Goal: Task Accomplishment & Management: Complete application form

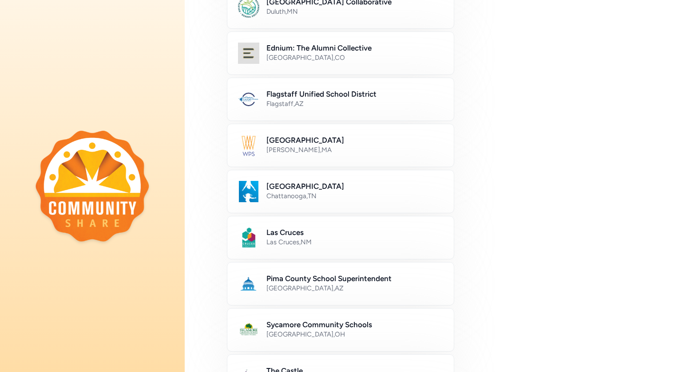
scroll to position [214, 0]
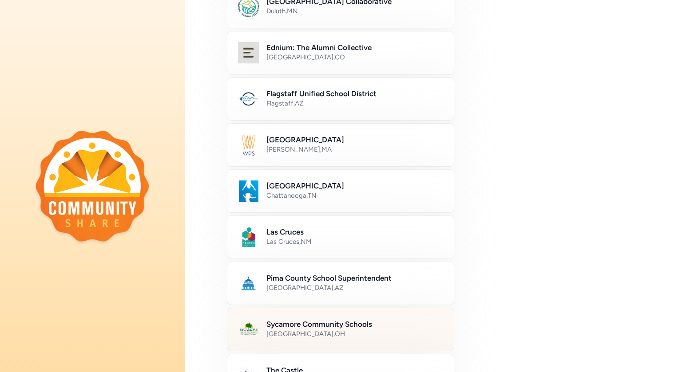
click at [293, 324] on h2 "Sycamore Community Schools" at bounding box center [354, 324] width 177 height 11
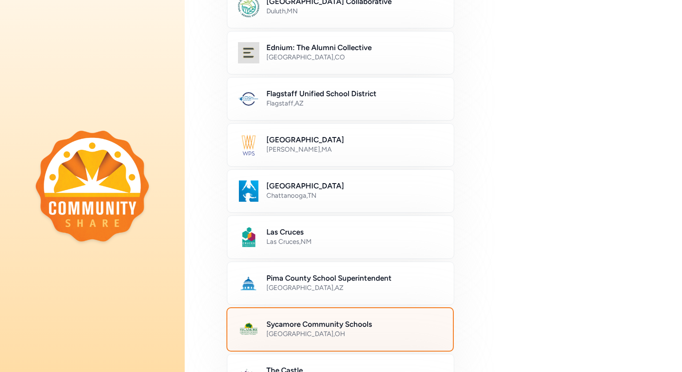
click at [409, 322] on h2 "Sycamore Community Schools" at bounding box center [354, 324] width 176 height 11
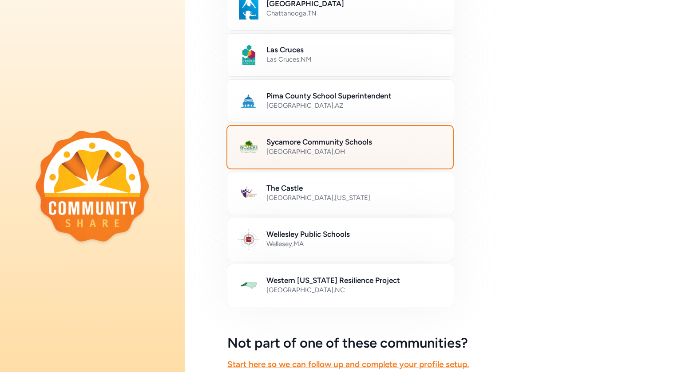
scroll to position [474, 0]
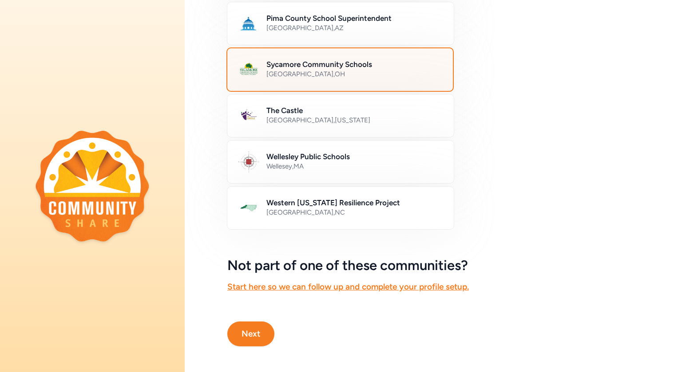
click at [258, 330] on button "Next" at bounding box center [250, 334] width 47 height 25
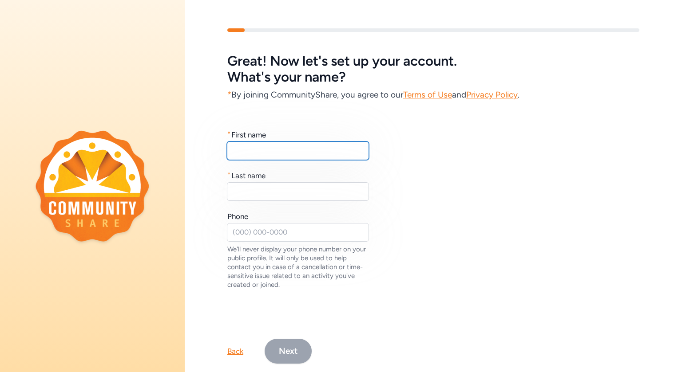
click at [264, 148] on input "text" at bounding box center [298, 151] width 142 height 19
type input "[PERSON_NAME]"
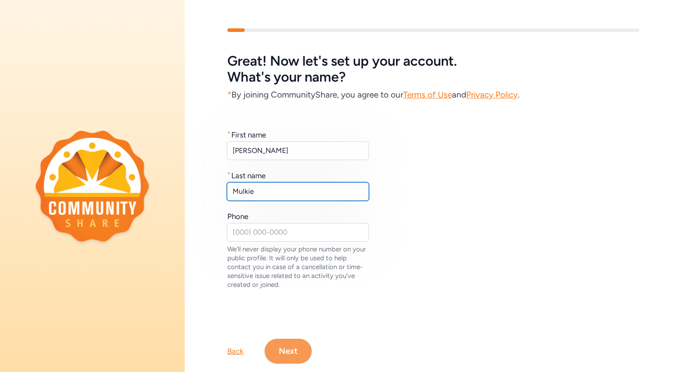
type input "Mulkie"
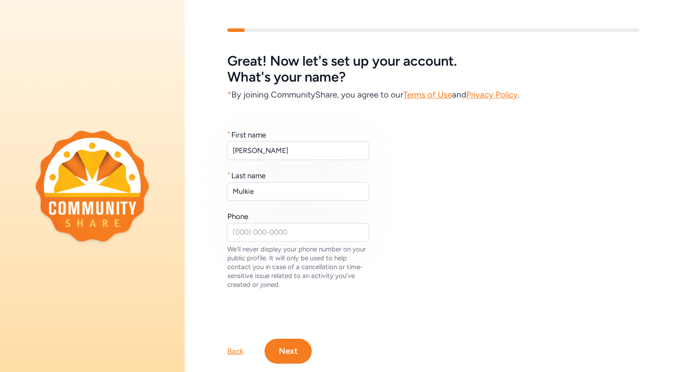
click at [279, 351] on button "Next" at bounding box center [288, 351] width 47 height 25
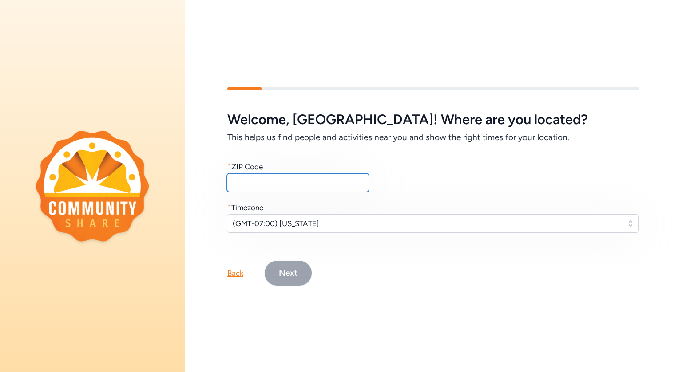
click at [258, 186] on input "text" at bounding box center [298, 183] width 142 height 19
type input "45236"
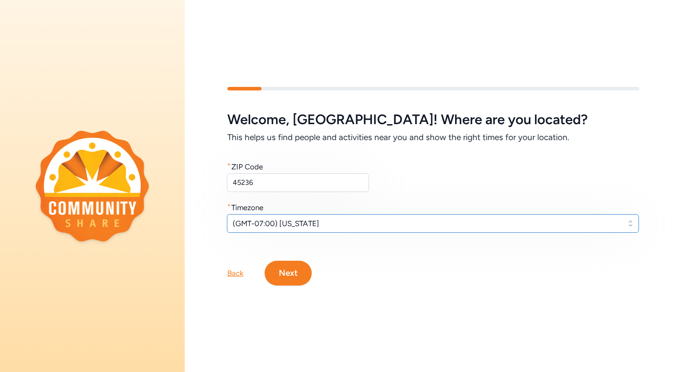
click at [278, 226] on span "(GMT-07:00) Arizona" at bounding box center [427, 223] width 388 height 11
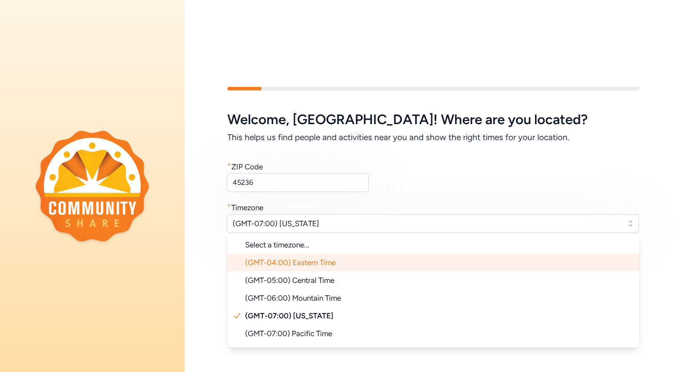
click at [301, 266] on span "(GMT-04:00) Eastern Time" at bounding box center [290, 262] width 91 height 9
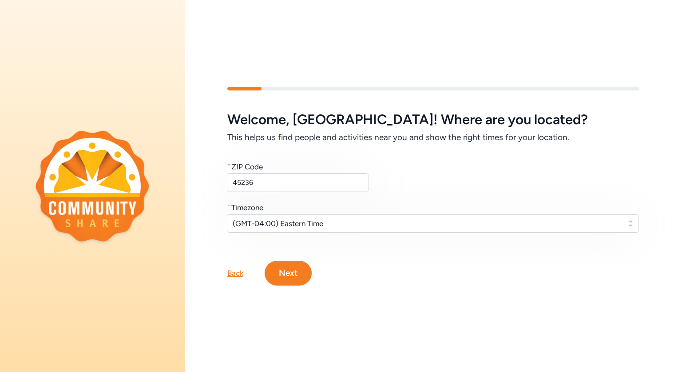
click at [287, 273] on button "Next" at bounding box center [288, 273] width 47 height 25
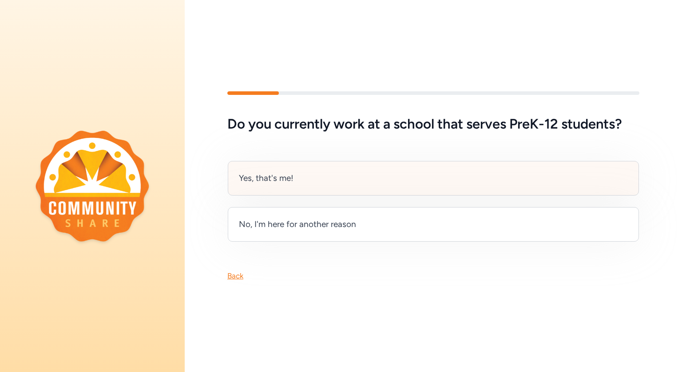
click at [311, 189] on div "Yes, that's me!" at bounding box center [433, 178] width 411 height 35
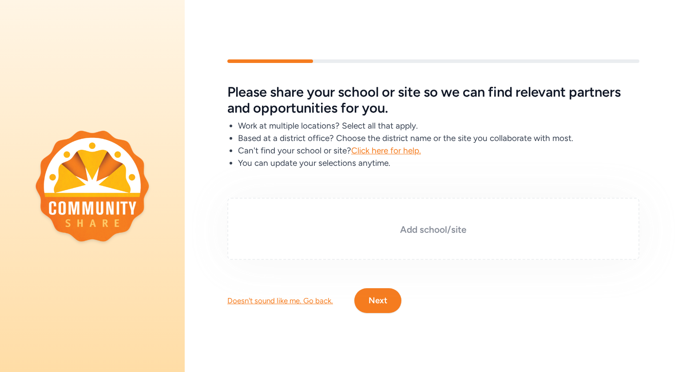
click at [464, 230] on h3 "Add school/site" at bounding box center [433, 230] width 368 height 12
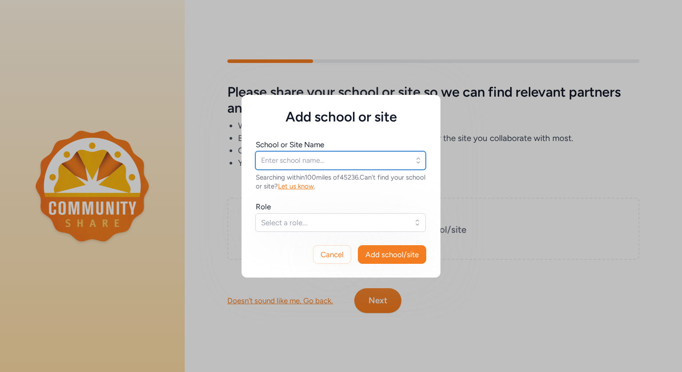
click at [315, 154] on input "text" at bounding box center [340, 160] width 170 height 19
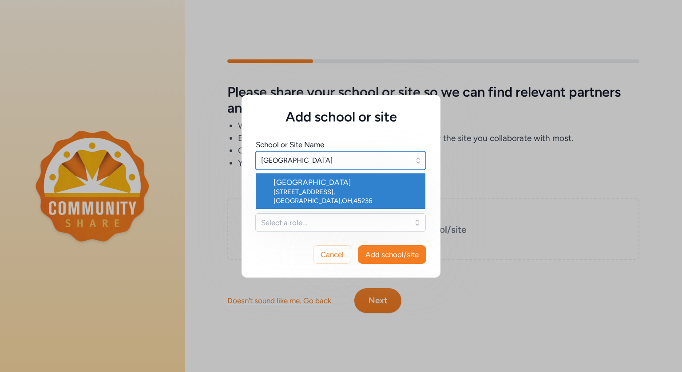
type input "[GEOGRAPHIC_DATA]"
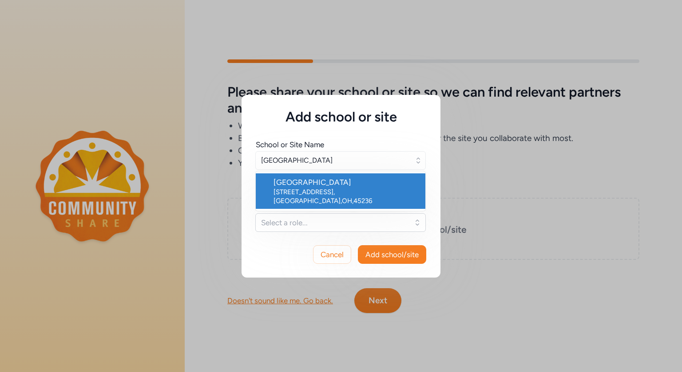
click at [306, 187] on div "[GEOGRAPHIC_DATA]" at bounding box center [345, 182] width 145 height 11
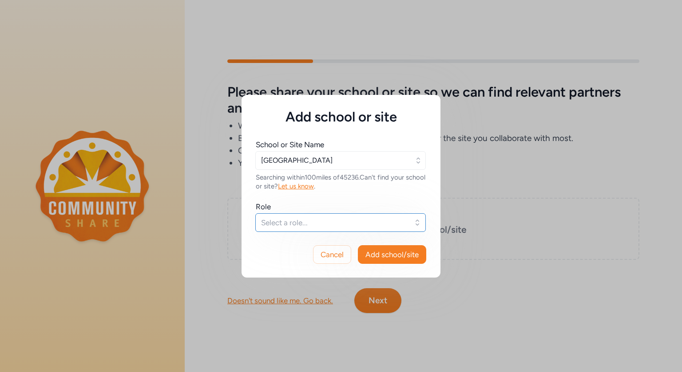
click at [293, 218] on span "Select a role..." at bounding box center [334, 223] width 146 height 11
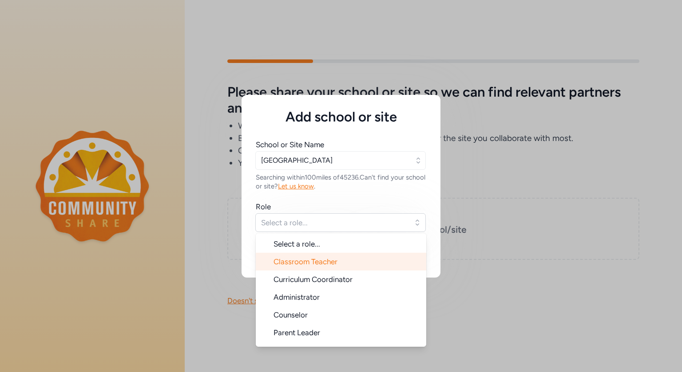
click at [290, 258] on span "Classroom Teacher" at bounding box center [305, 261] width 64 height 9
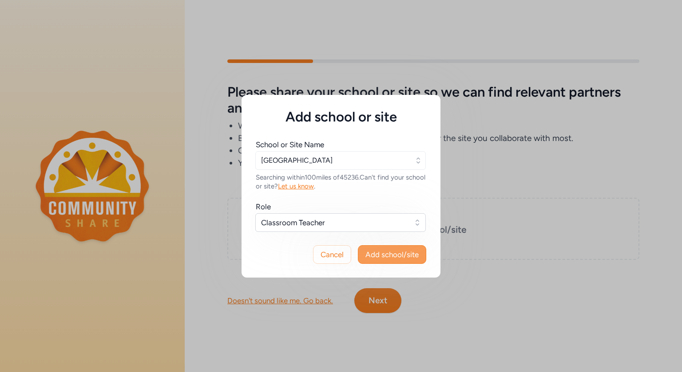
click at [392, 256] on span "Add school/site" at bounding box center [391, 254] width 53 height 11
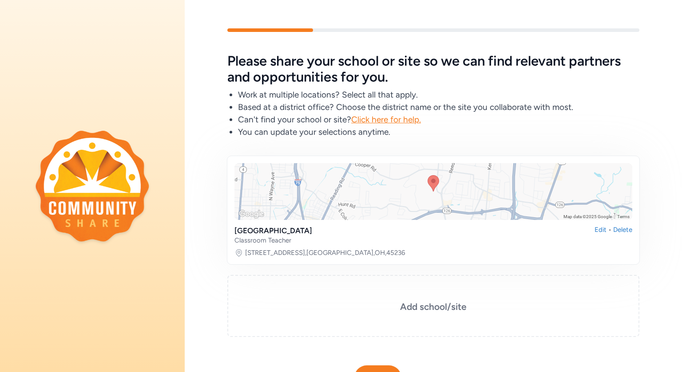
scroll to position [46, 0]
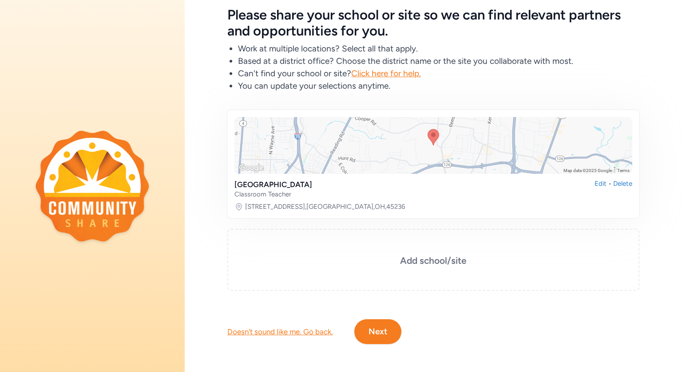
click at [369, 331] on button "Next" at bounding box center [377, 332] width 47 height 25
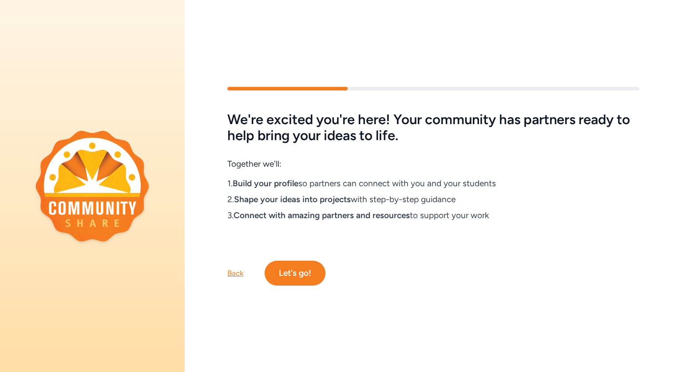
click at [306, 276] on button "Let's go!" at bounding box center [295, 273] width 61 height 25
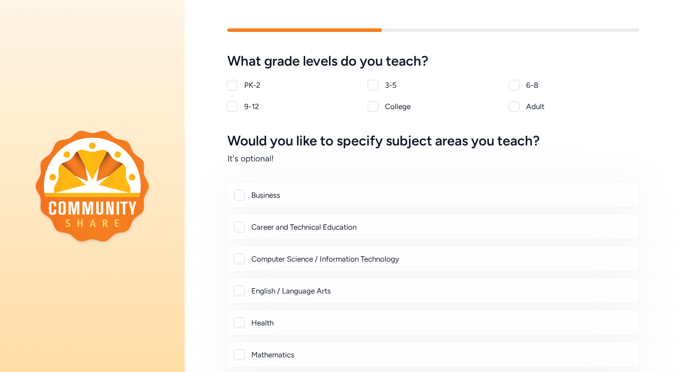
click at [245, 85] on div "PK-2" at bounding box center [300, 85] width 113 height 11
checkbox input "true"
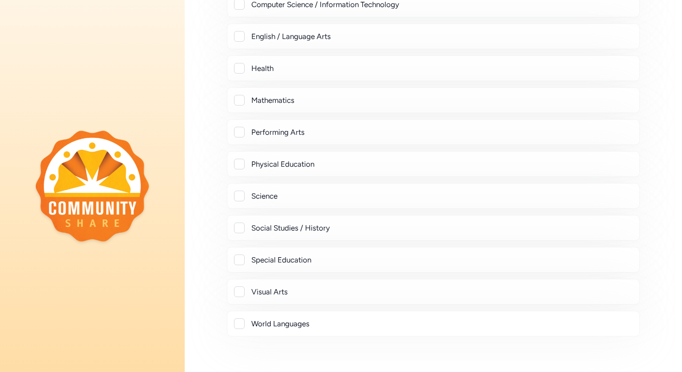
scroll to position [320, 0]
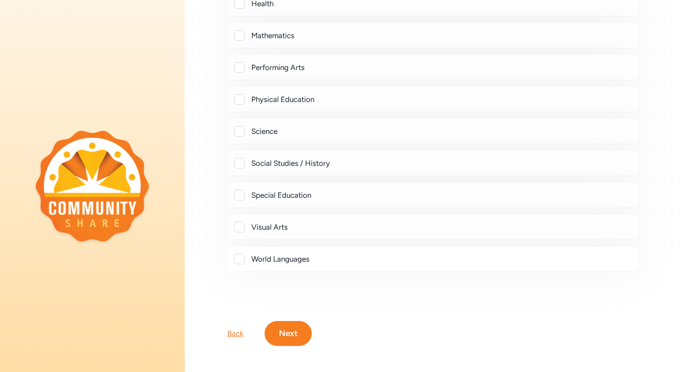
click at [301, 336] on button "Next" at bounding box center [288, 333] width 47 height 25
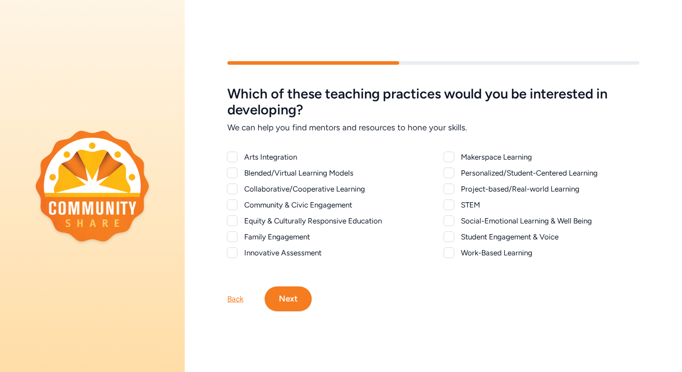
click at [298, 299] on button "Next" at bounding box center [288, 299] width 47 height 25
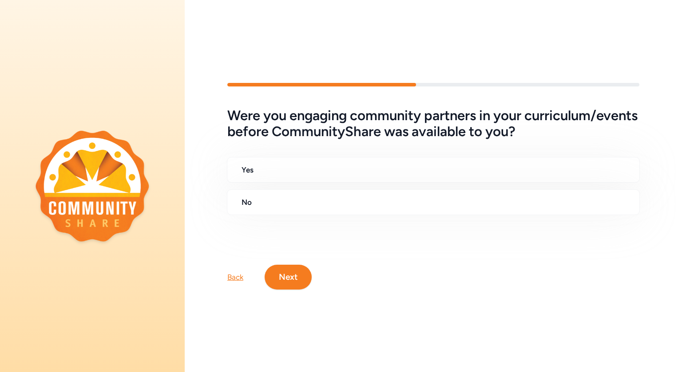
click at [284, 279] on button "Next" at bounding box center [288, 277] width 47 height 25
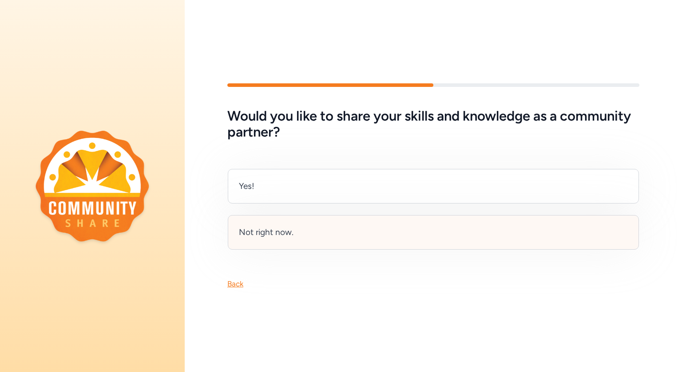
click at [292, 238] on div "Not right now." at bounding box center [266, 232] width 55 height 12
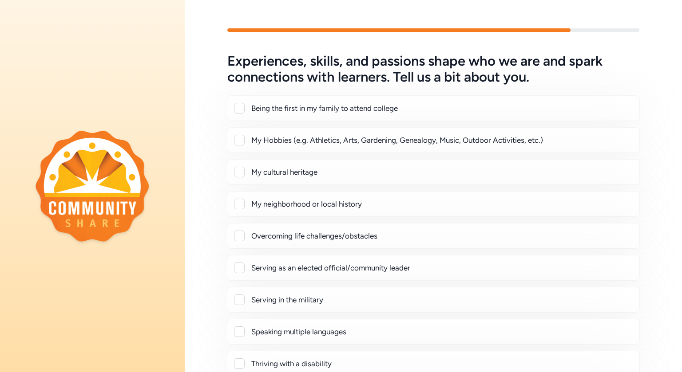
scroll to position [137, 0]
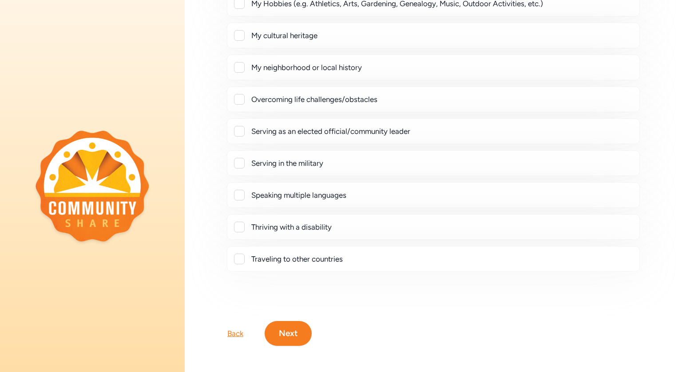
click at [297, 336] on button "Next" at bounding box center [288, 333] width 47 height 25
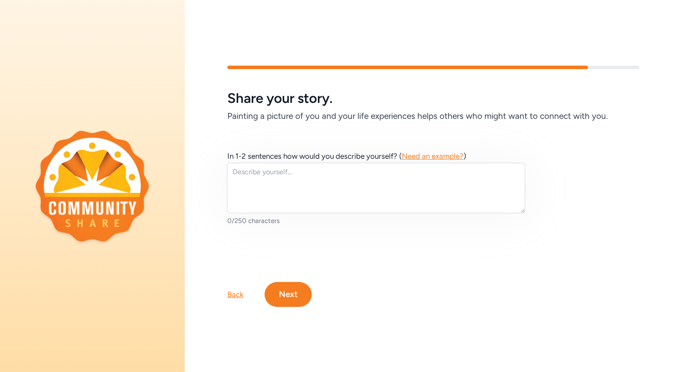
click at [293, 297] on button "Next" at bounding box center [288, 294] width 47 height 25
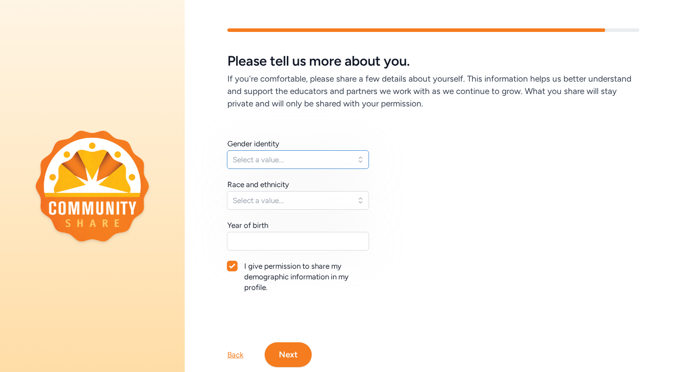
click at [275, 153] on button "Select a value..." at bounding box center [298, 159] width 142 height 19
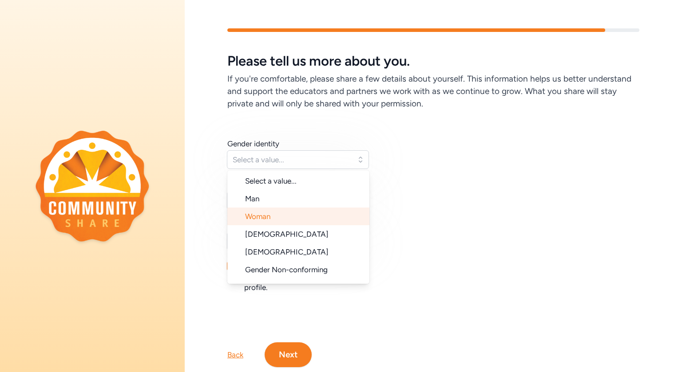
click at [273, 214] on li "Woman" at bounding box center [298, 217] width 142 height 18
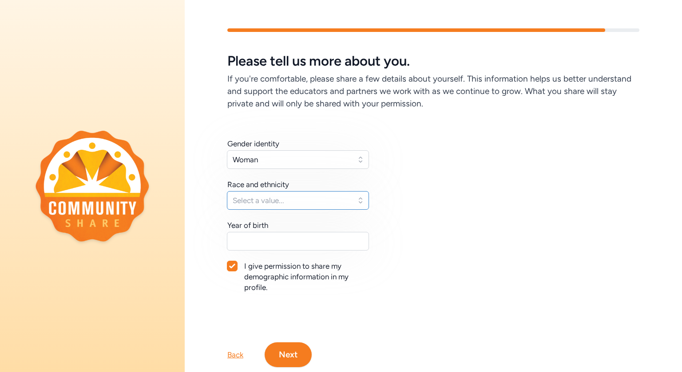
click at [259, 202] on span "Select a value..." at bounding box center [292, 200] width 118 height 11
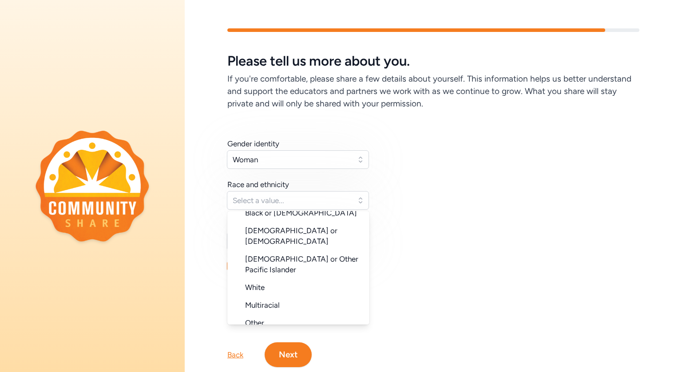
scroll to position [89, 0]
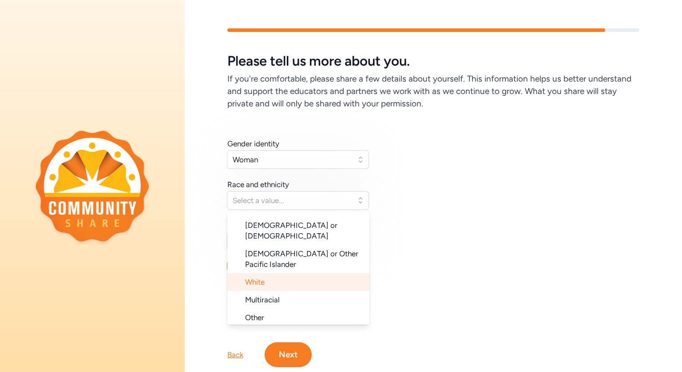
click at [264, 278] on span "White" at bounding box center [255, 282] width 20 height 9
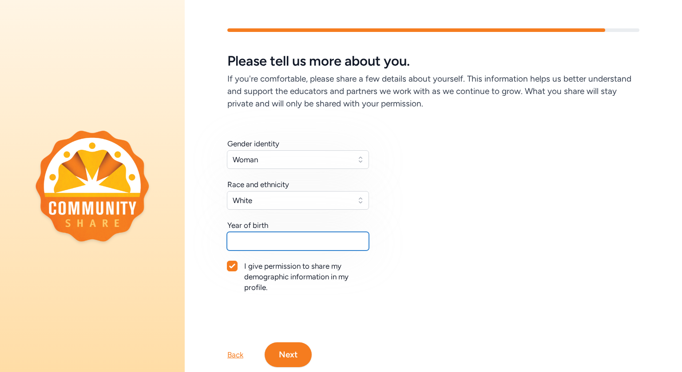
click at [255, 245] on input "text" at bounding box center [298, 241] width 142 height 19
type input "1993"
click at [232, 271] on div at bounding box center [232, 266] width 11 height 11
click at [232, 266] on div at bounding box center [232, 266] width 11 height 11
checkbox input "true"
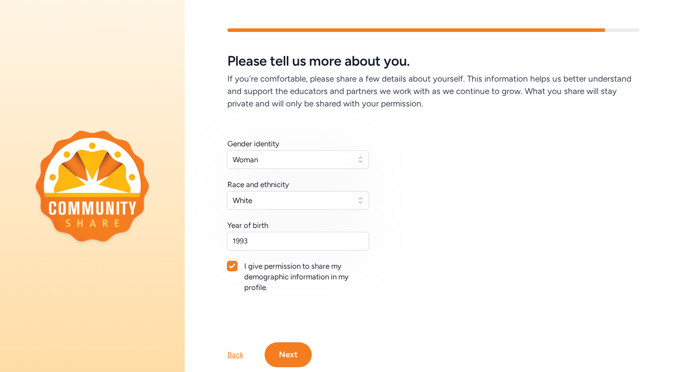
click at [286, 347] on button "Next" at bounding box center [288, 355] width 47 height 25
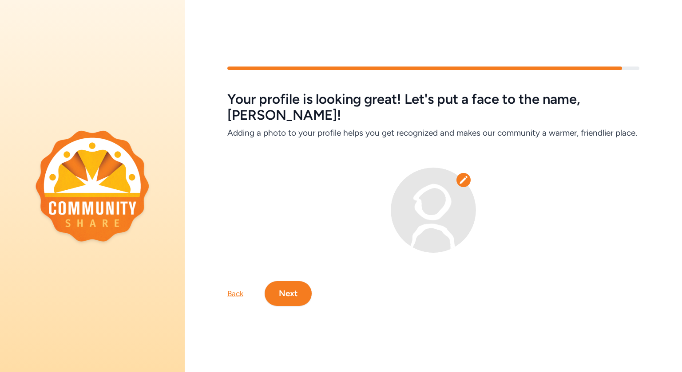
click at [462, 179] on icon at bounding box center [463, 180] width 9 height 9
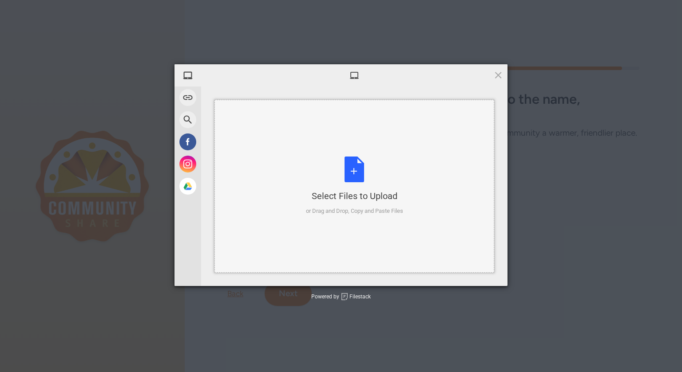
click at [361, 176] on div "Select Files to Upload or Drag and Drop, Copy and Paste Files" at bounding box center [354, 186] width 97 height 59
click at [373, 223] on div "Select Files to Upload or Drag and Drop, Copy and Paste Files" at bounding box center [354, 186] width 280 height 173
click at [397, 216] on div "Select Files to Upload or Drag and Drop, Copy and Paste Files" at bounding box center [354, 186] width 280 height 173
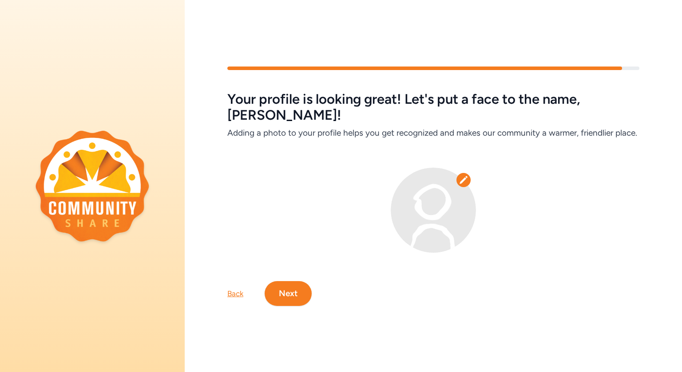
click at [459, 191] on img at bounding box center [433, 210] width 85 height 85
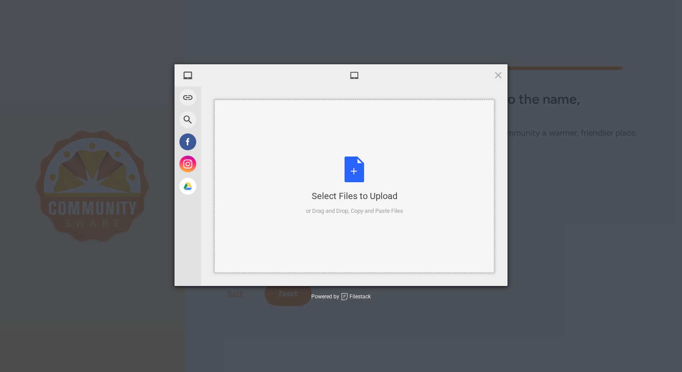
click at [366, 189] on div "Select Files to Upload or Drag and Drop, Copy and Paste Files" at bounding box center [354, 186] width 97 height 59
click at [388, 154] on div "Select Files to Upload or Drag and Drop, Copy and Paste Files" at bounding box center [354, 186] width 280 height 173
click at [497, 74] on span at bounding box center [498, 75] width 10 height 10
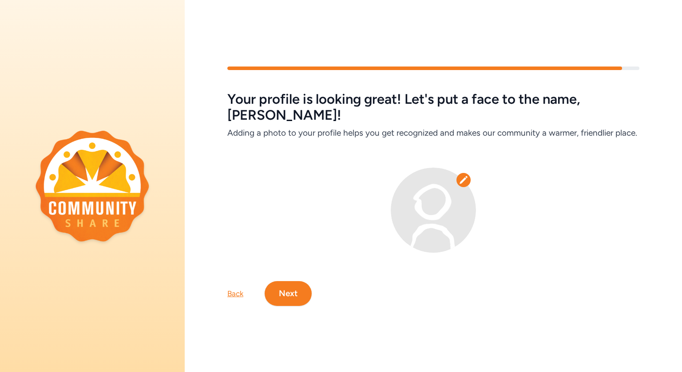
click at [298, 301] on button "Next" at bounding box center [288, 293] width 47 height 25
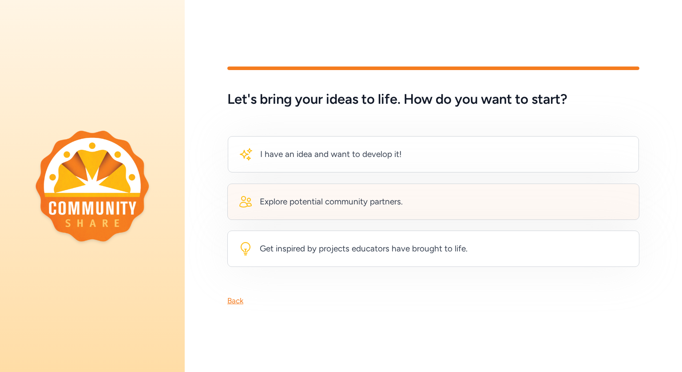
click at [376, 205] on div "Explore potential community partners." at bounding box center [331, 202] width 143 height 12
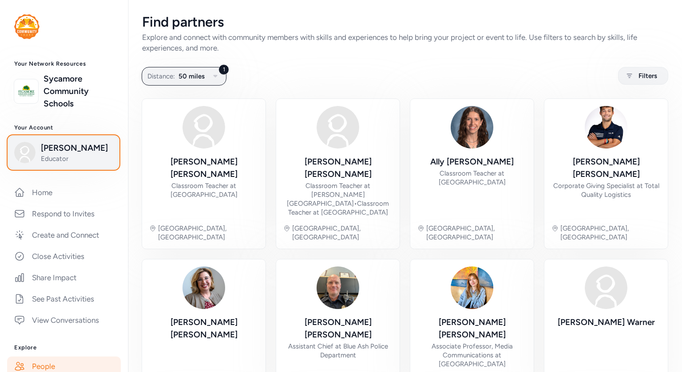
click at [90, 156] on span "Educator" at bounding box center [77, 158] width 72 height 9
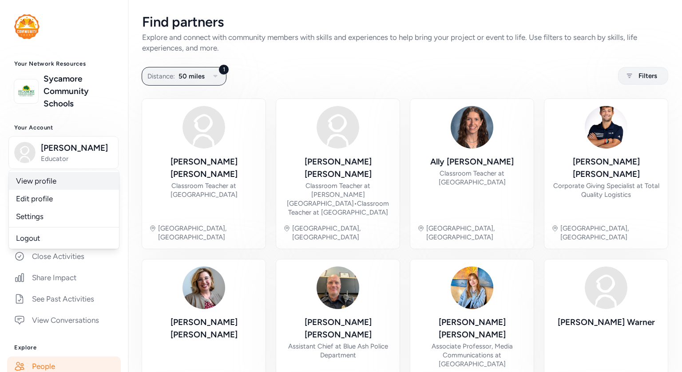
click at [43, 181] on link "View profile" at bounding box center [64, 181] width 110 height 18
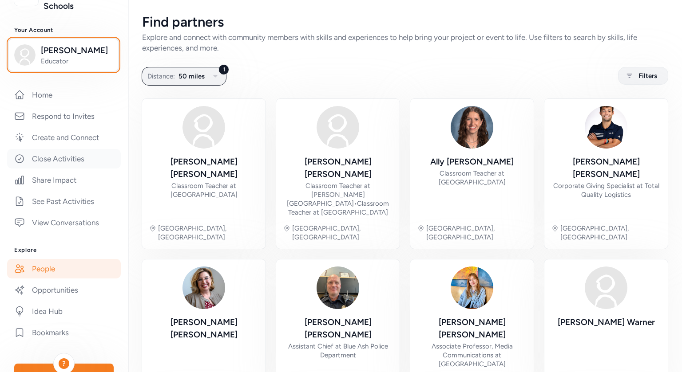
scroll to position [106, 0]
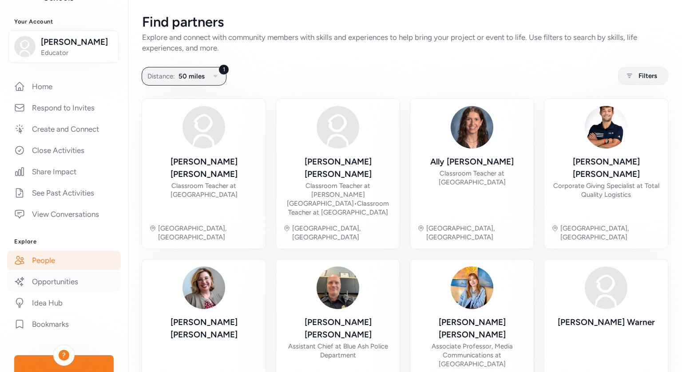
click at [64, 278] on link "Opportunities" at bounding box center [64, 282] width 114 height 20
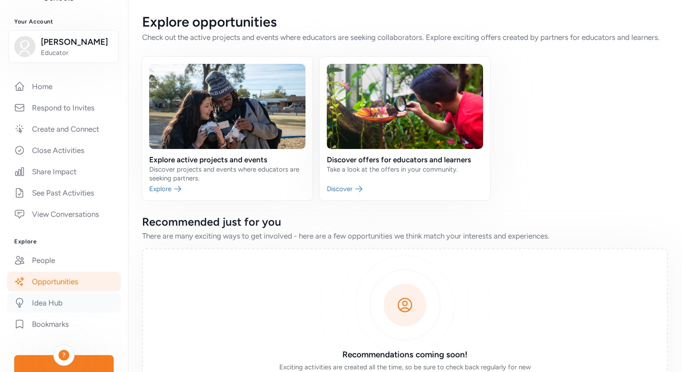
click at [63, 302] on link "Idea Hub" at bounding box center [64, 303] width 114 height 20
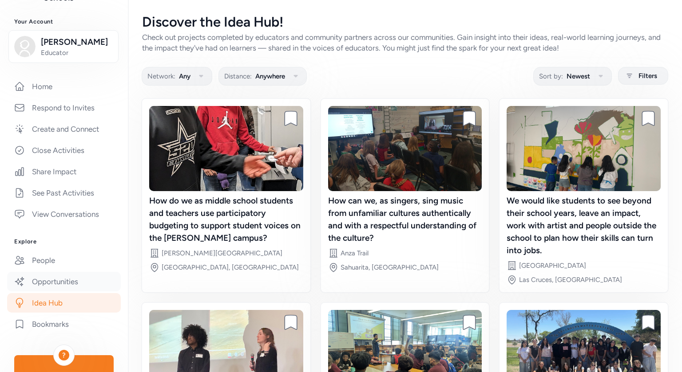
click at [73, 281] on link "Opportunities" at bounding box center [64, 282] width 114 height 20
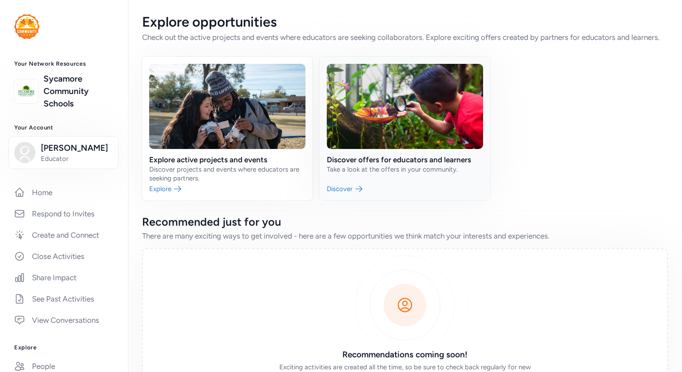
click at [412, 159] on link at bounding box center [405, 129] width 170 height 144
click at [251, 107] on link at bounding box center [227, 129] width 170 height 144
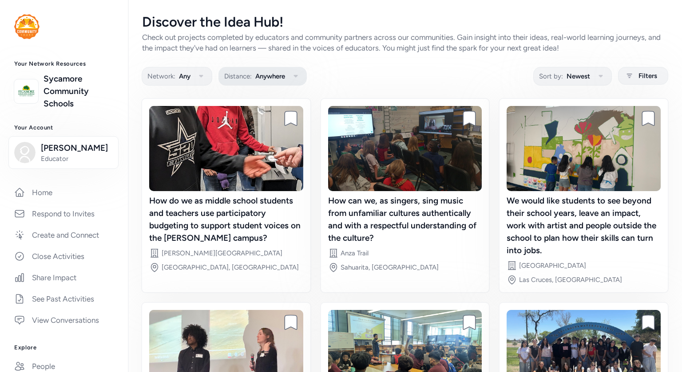
click at [254, 77] on button "Distance: Anywhere" at bounding box center [262, 76] width 88 height 19
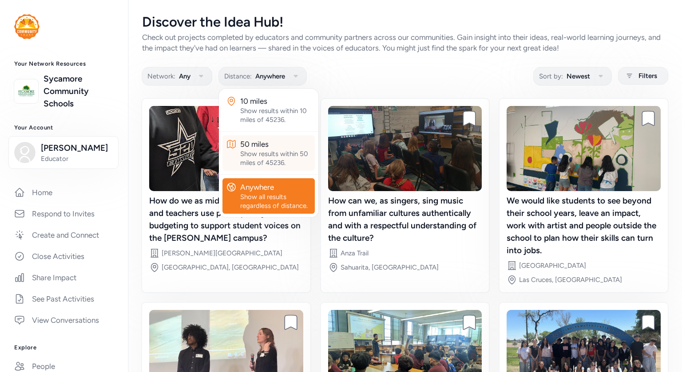
click at [274, 146] on div "50 miles" at bounding box center [275, 144] width 71 height 11
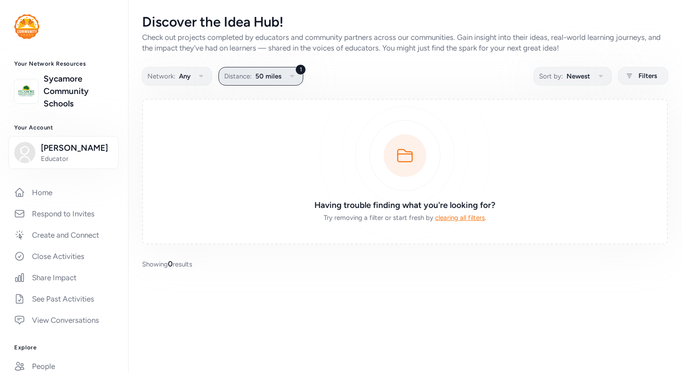
click at [298, 75] on button "1 Distance: 50 miles" at bounding box center [260, 76] width 85 height 19
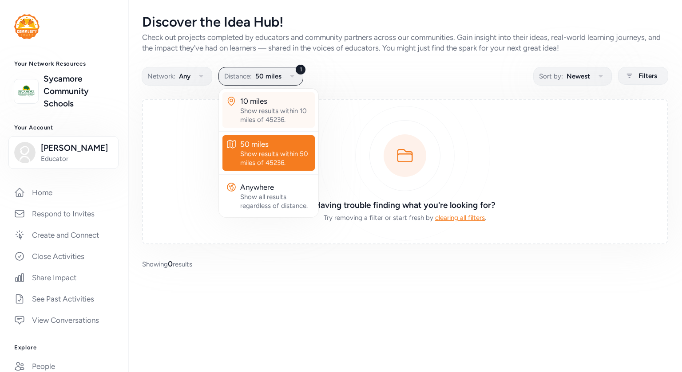
click at [281, 111] on div "Show results within 10 miles of 45236." at bounding box center [275, 116] width 71 height 18
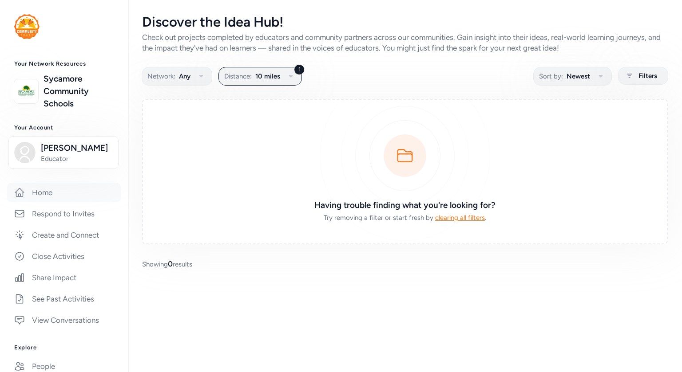
click at [67, 194] on link "Home" at bounding box center [64, 193] width 114 height 20
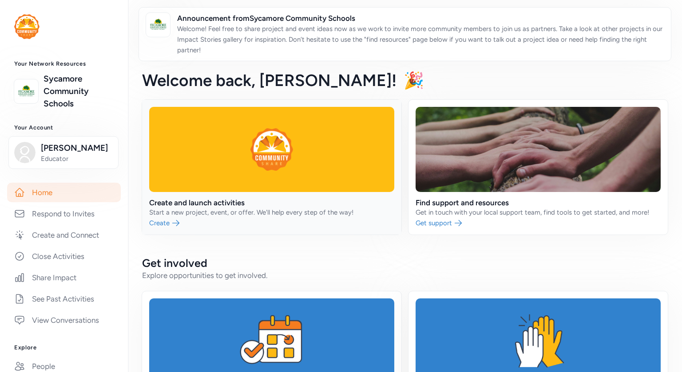
scroll to position [78, 0]
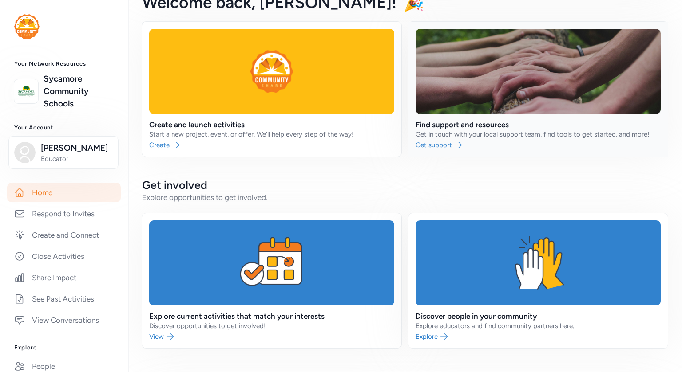
click at [479, 96] on link at bounding box center [537, 89] width 259 height 135
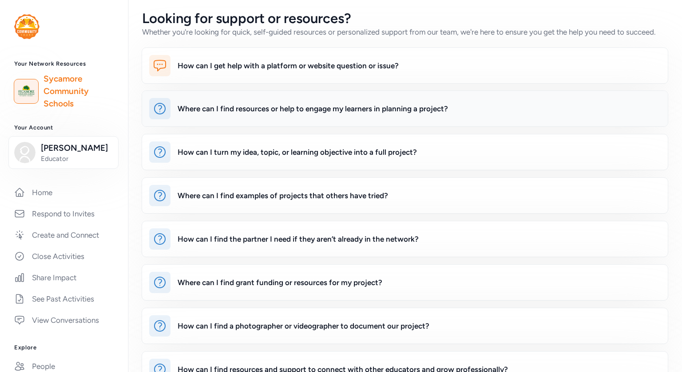
scroll to position [79, 0]
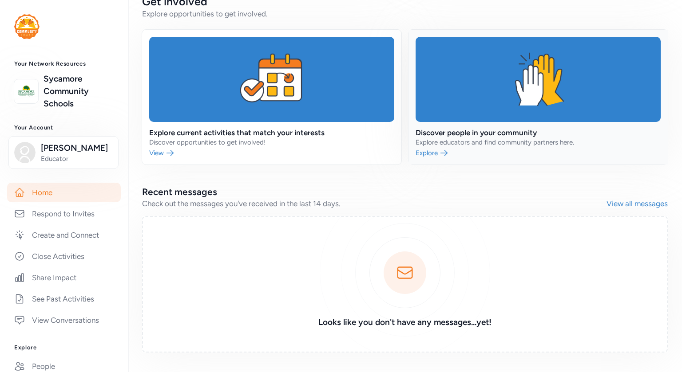
scroll to position [264, 0]
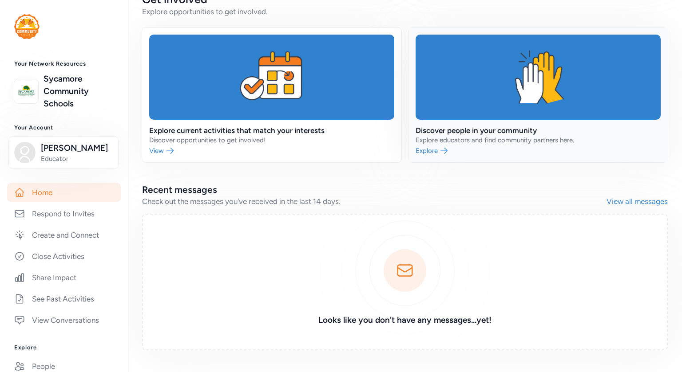
click at [492, 86] on link at bounding box center [537, 95] width 259 height 135
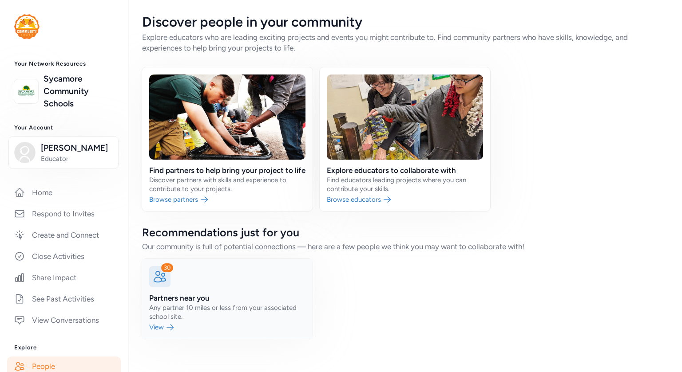
click at [163, 326] on link at bounding box center [227, 299] width 170 height 80
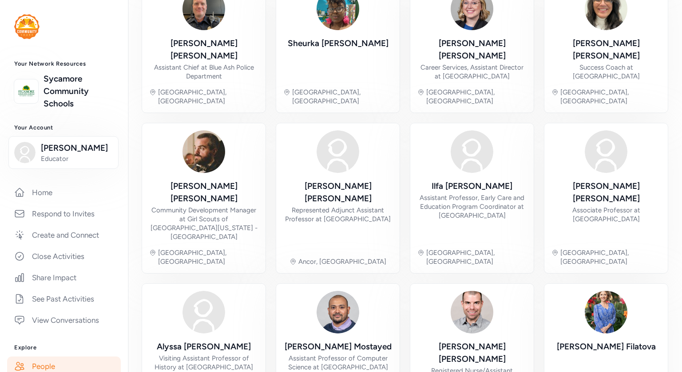
scroll to position [282, 0]
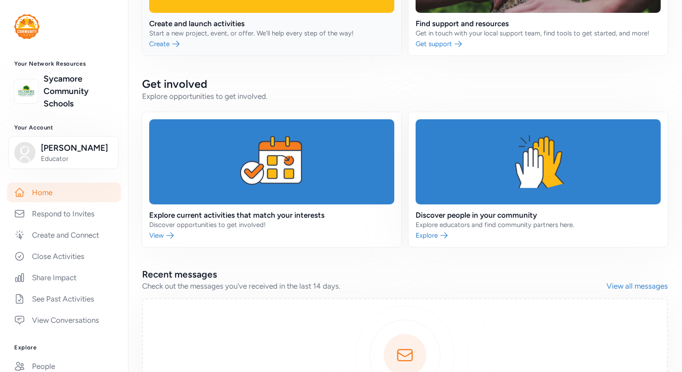
scroll to position [284, 0]
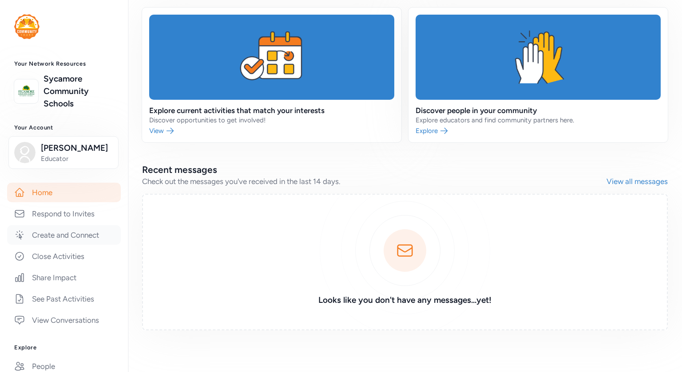
click at [58, 234] on link "Create and Connect" at bounding box center [64, 236] width 114 height 20
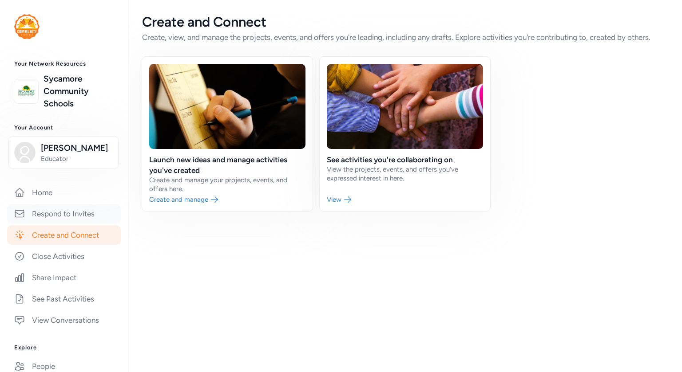
click at [61, 214] on link "Respond to Invites" at bounding box center [64, 214] width 114 height 20
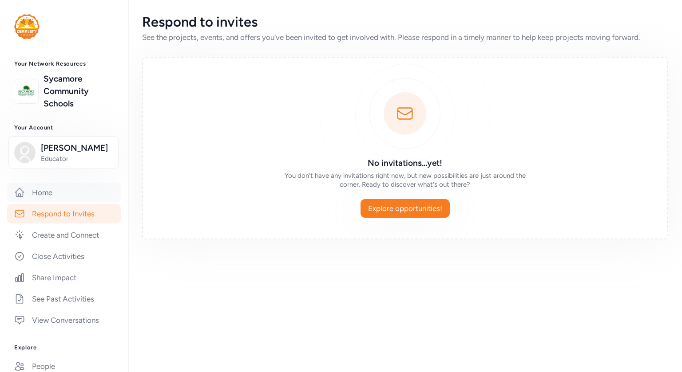
click at [74, 195] on link "Home" at bounding box center [64, 193] width 114 height 20
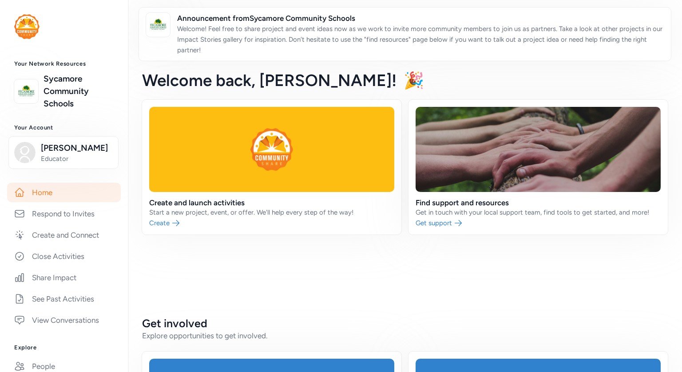
click at [74, 195] on link "Home" at bounding box center [64, 193] width 114 height 20
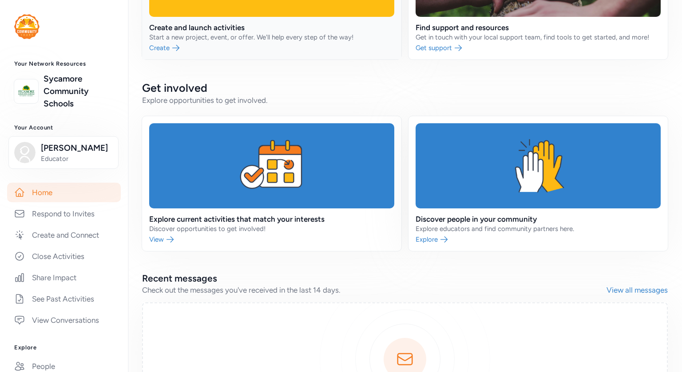
scroll to position [174, 0]
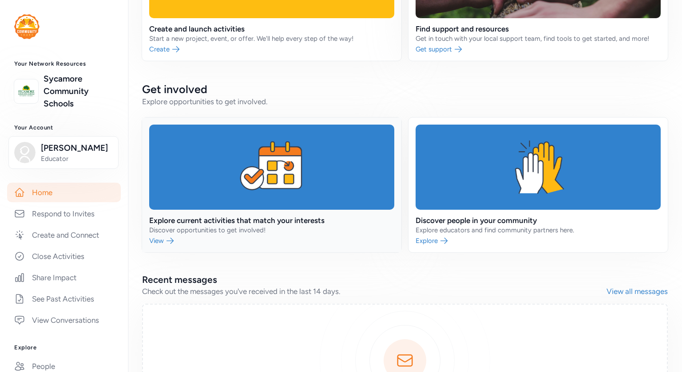
click at [263, 227] on link at bounding box center [271, 185] width 259 height 135
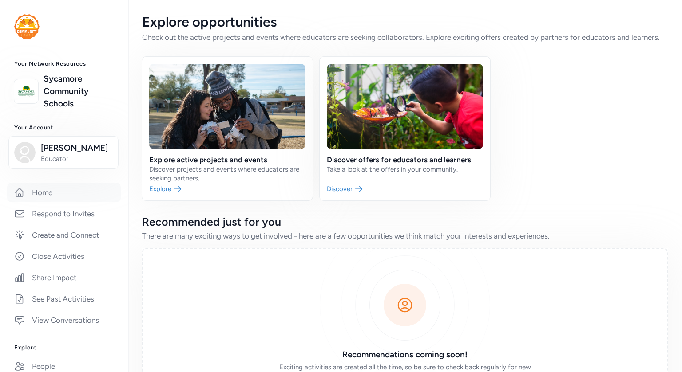
click at [49, 193] on link "Home" at bounding box center [64, 193] width 114 height 20
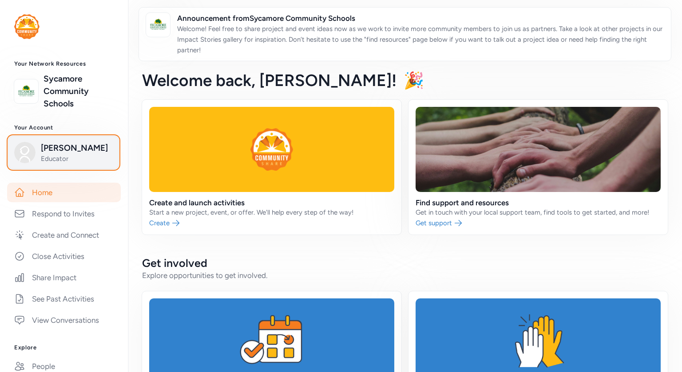
click at [48, 150] on span "[PERSON_NAME]" at bounding box center [77, 148] width 72 height 12
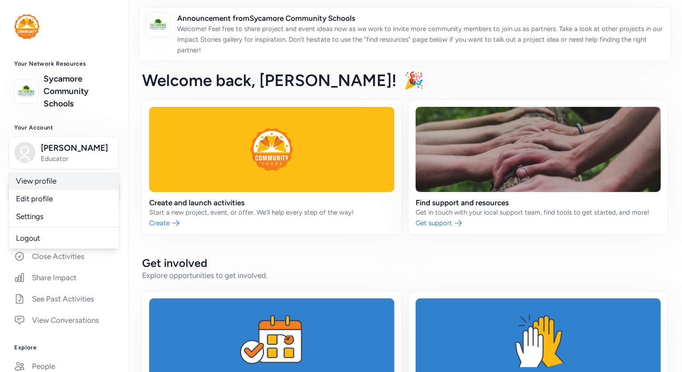
click at [46, 183] on link "View profile" at bounding box center [64, 181] width 110 height 18
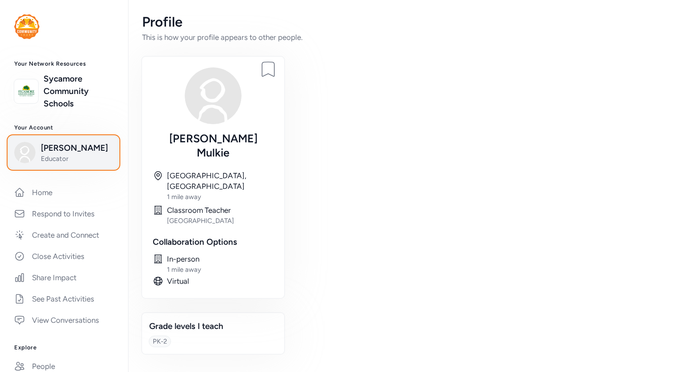
click at [48, 153] on span "[PERSON_NAME]" at bounding box center [77, 148] width 72 height 12
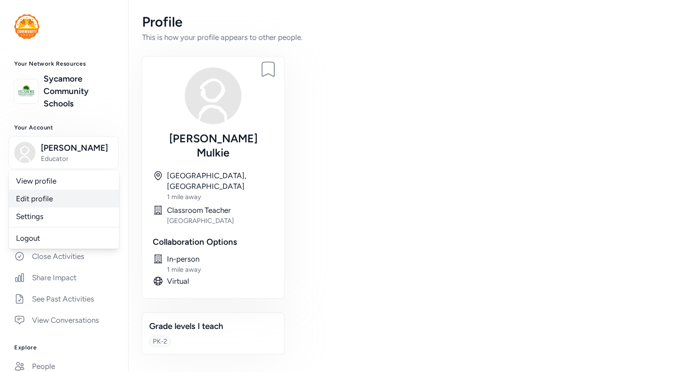
click at [41, 192] on link "Edit profile" at bounding box center [64, 199] width 110 height 18
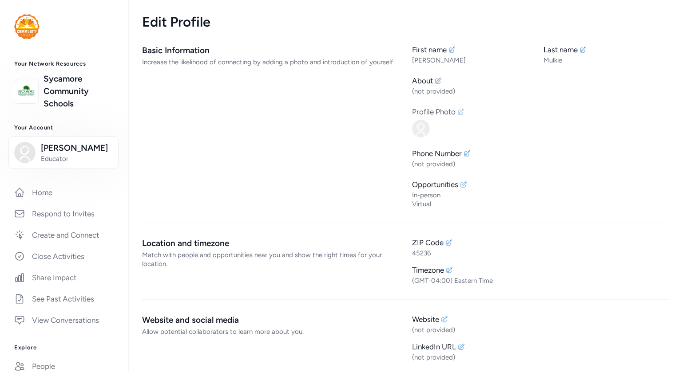
click at [426, 128] on img at bounding box center [421, 129] width 18 height 18
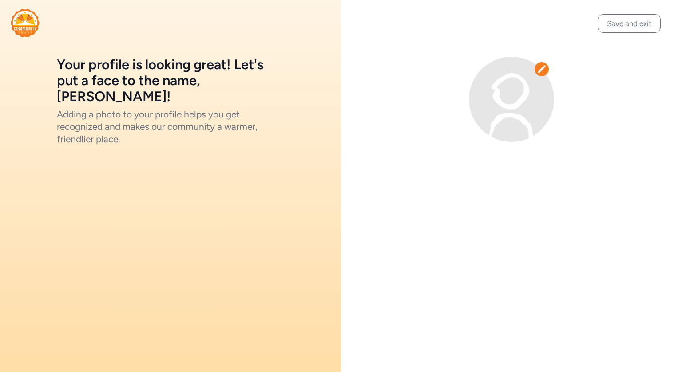
click at [541, 63] on div at bounding box center [542, 69] width 14 height 14
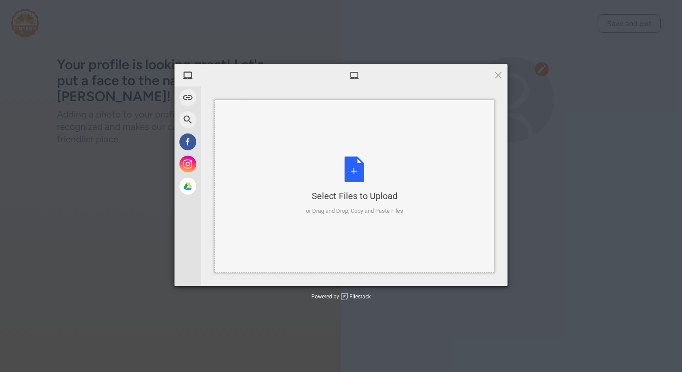
click at [343, 178] on div "Select Files to Upload or Drag and Drop, Copy and Paste Files" at bounding box center [354, 186] width 97 height 59
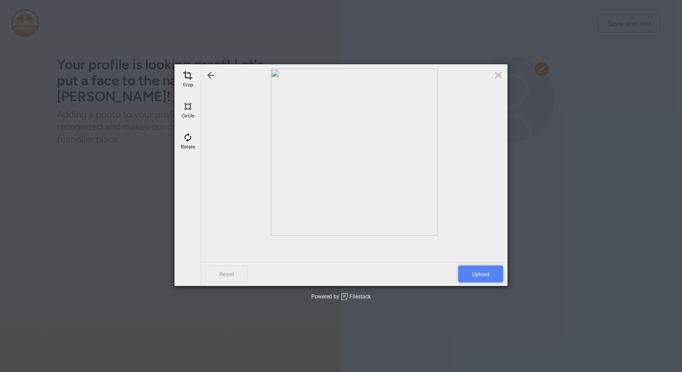
click at [488, 273] on span "Upload" at bounding box center [480, 274] width 45 height 17
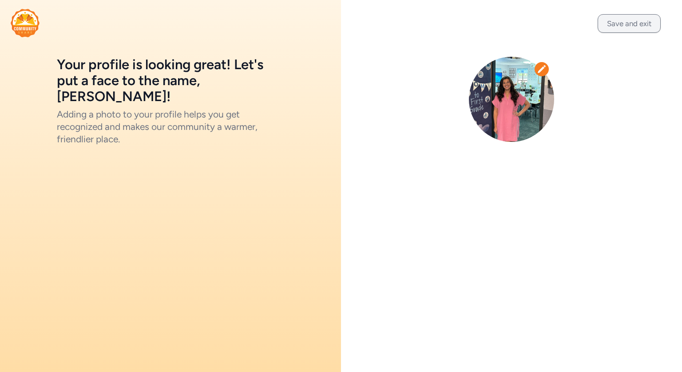
click at [633, 22] on button "Save and exit" at bounding box center [629, 23] width 63 height 19
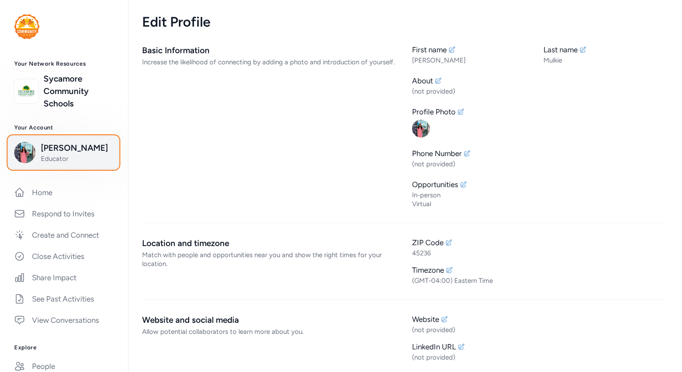
click at [65, 148] on span "[PERSON_NAME]" at bounding box center [77, 148] width 72 height 12
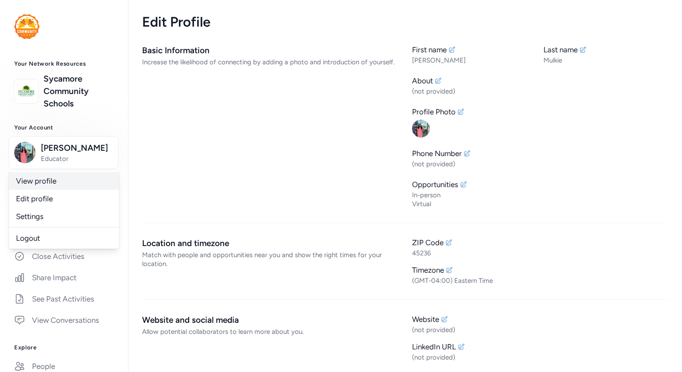
click at [36, 186] on link "View profile" at bounding box center [64, 181] width 110 height 18
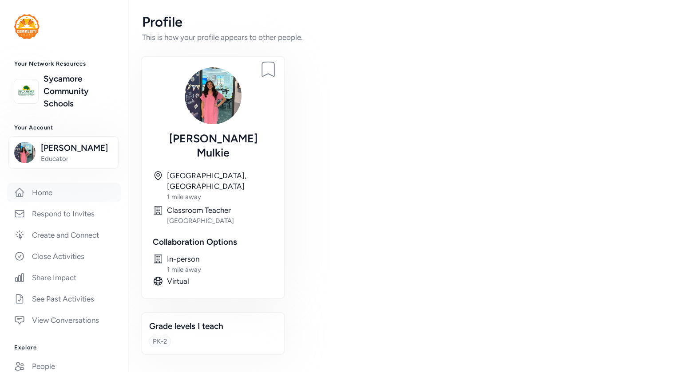
click at [57, 190] on link "Home" at bounding box center [64, 193] width 114 height 20
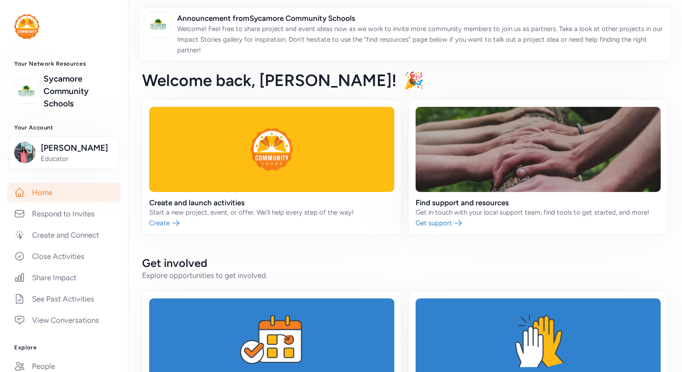
click at [388, 209] on link at bounding box center [271, 167] width 259 height 135
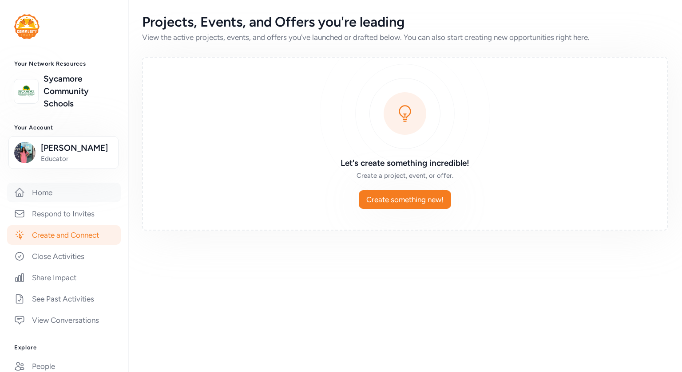
click at [51, 197] on link "Home" at bounding box center [64, 193] width 114 height 20
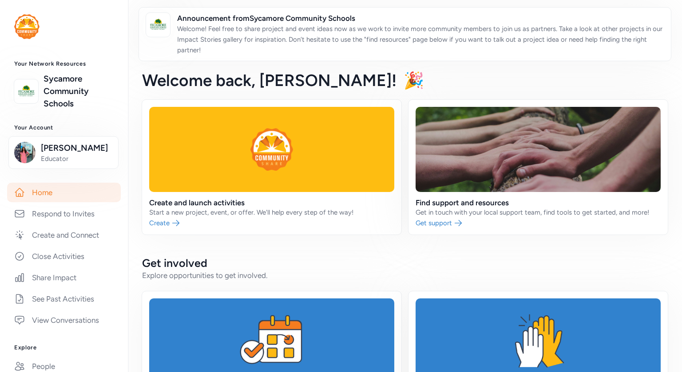
click at [49, 194] on link "Home" at bounding box center [64, 193] width 114 height 20
click at [54, 198] on link "Home" at bounding box center [64, 193] width 114 height 20
click at [63, 187] on link "Home" at bounding box center [64, 193] width 114 height 20
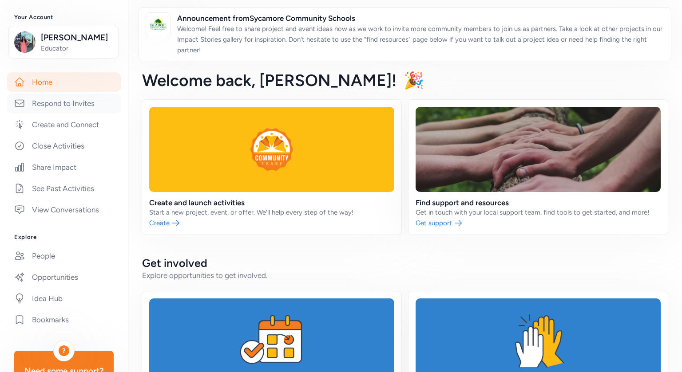
scroll to position [110, 0]
click at [79, 275] on link "Opportunities" at bounding box center [64, 278] width 114 height 20
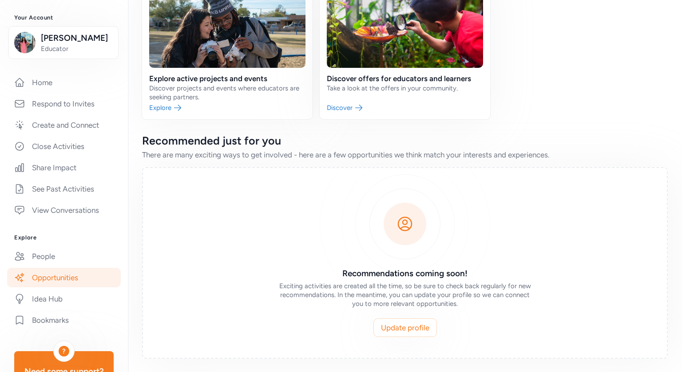
scroll to position [79, 0]
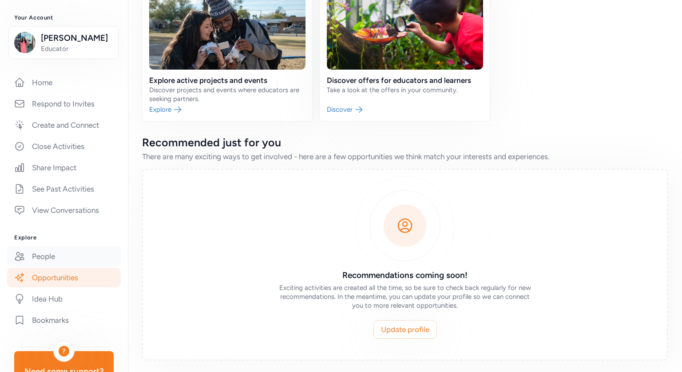
click at [54, 257] on link "People" at bounding box center [64, 257] width 114 height 20
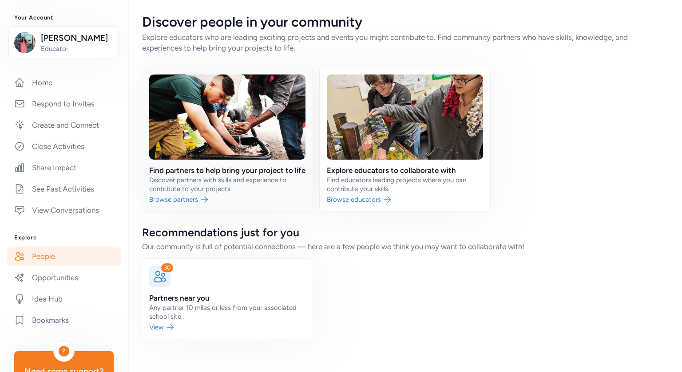
click at [231, 142] on link at bounding box center [227, 139] width 170 height 144
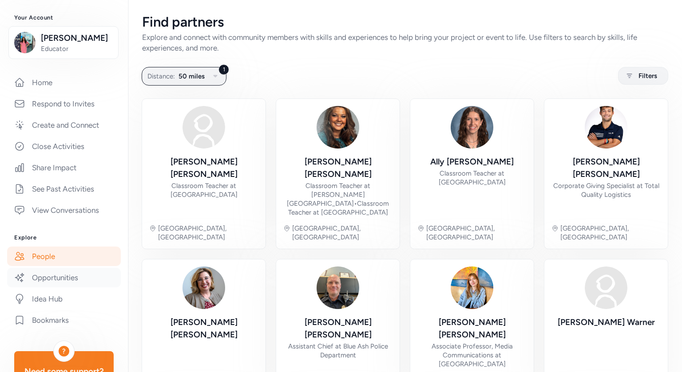
click at [62, 285] on link "Opportunities" at bounding box center [64, 278] width 114 height 20
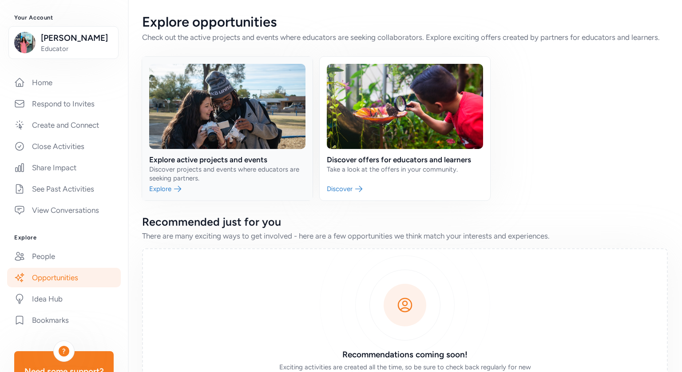
click at [201, 132] on link at bounding box center [227, 129] width 170 height 144
click at [358, 100] on link at bounding box center [405, 129] width 170 height 144
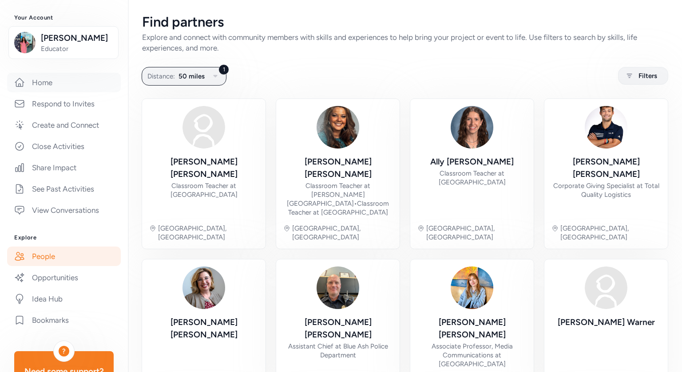
click at [63, 82] on link "Home" at bounding box center [64, 83] width 114 height 20
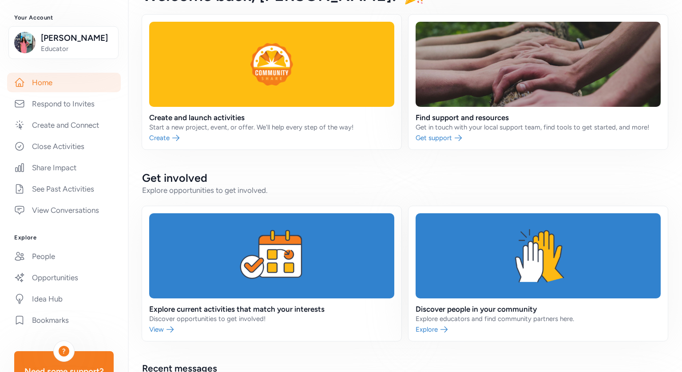
scroll to position [85, 0]
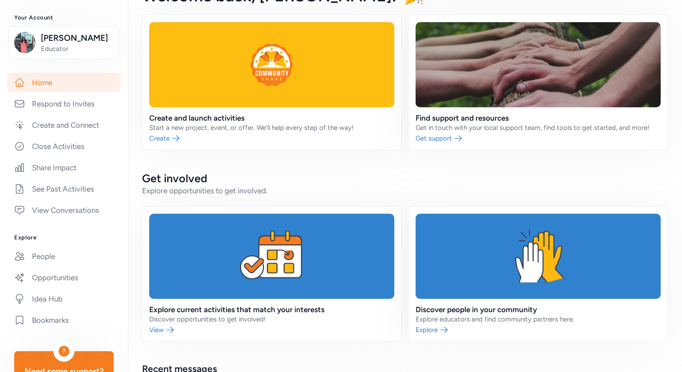
click at [280, 270] on link at bounding box center [271, 274] width 259 height 135
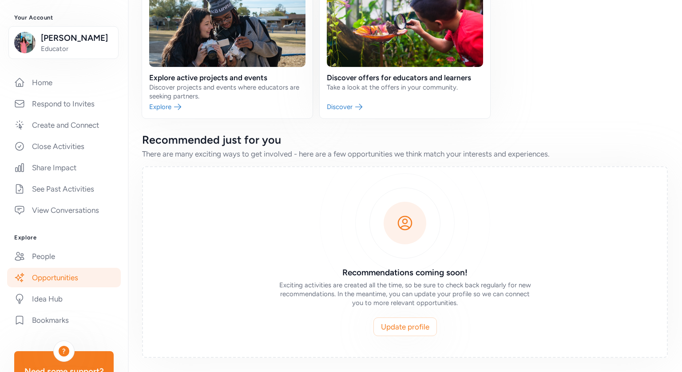
scroll to position [81, 0]
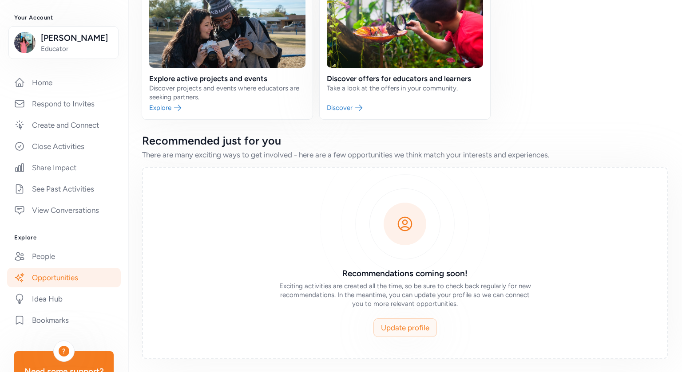
click at [412, 323] on span "Update profile" at bounding box center [405, 328] width 48 height 11
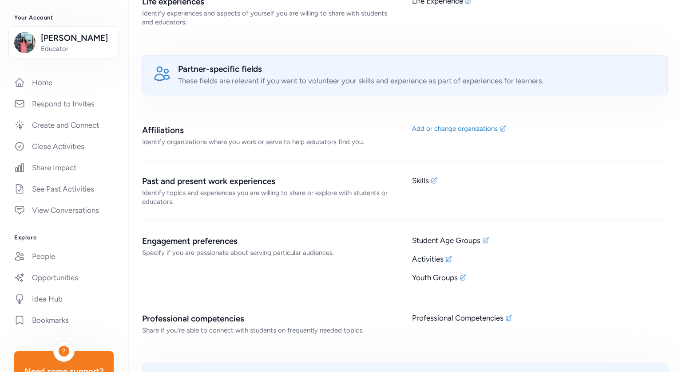
scroll to position [471, 0]
